Goal: Navigation & Orientation: Understand site structure

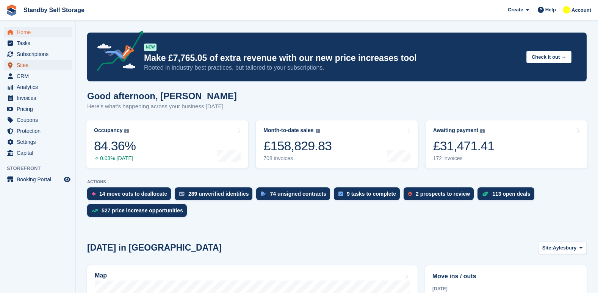
click at [37, 65] on span "Sites" at bounding box center [39, 65] width 45 height 11
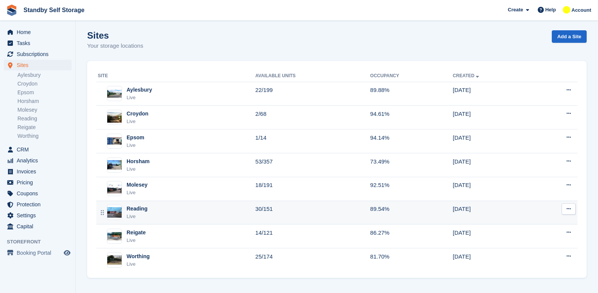
scroll to position [3, 0]
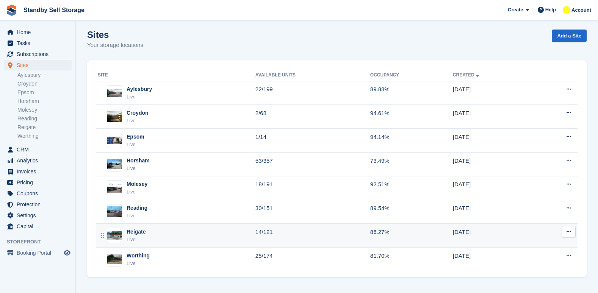
click at [160, 230] on div "Reigate Live" at bounding box center [177, 236] width 158 height 16
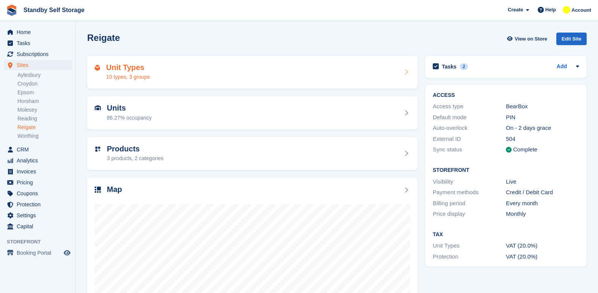
click at [208, 65] on div "Unit Types 10 types, 3 groups" at bounding box center [252, 72] width 315 height 18
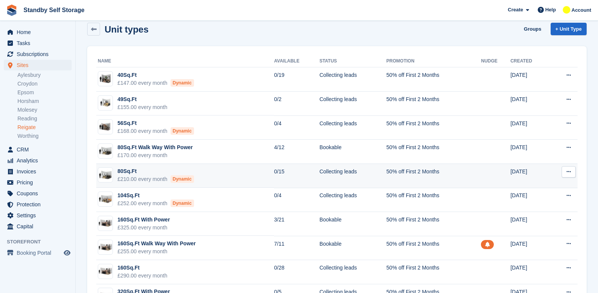
scroll to position [42, 0]
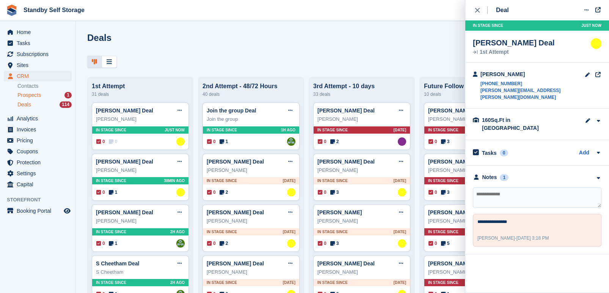
click at [41, 92] on div "Prospects 1" at bounding box center [44, 95] width 54 height 7
